Goal: Navigation & Orientation: Go to known website

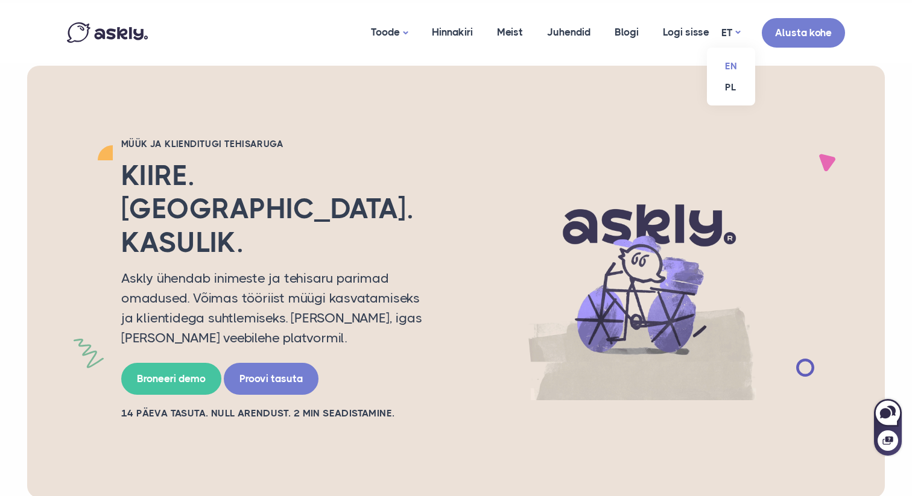
click at [731, 63] on link "EN" at bounding box center [731, 65] width 48 height 21
